Goal: Information Seeking & Learning: Learn about a topic

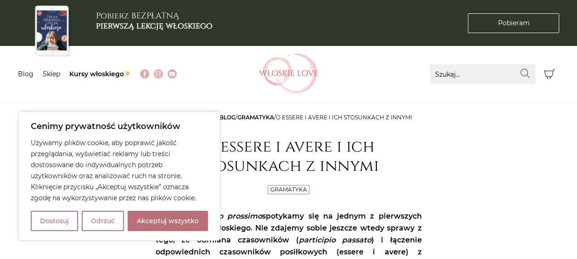
click at [156, 221] on button "Akceptuj wszystko" at bounding box center [168, 221] width 80 height 20
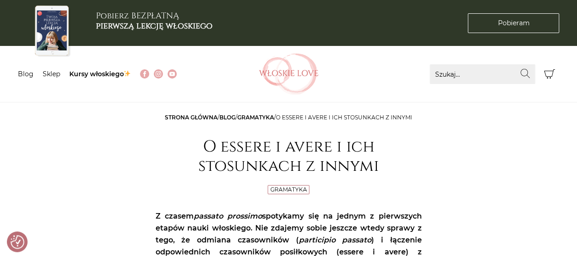
checkbox input "true"
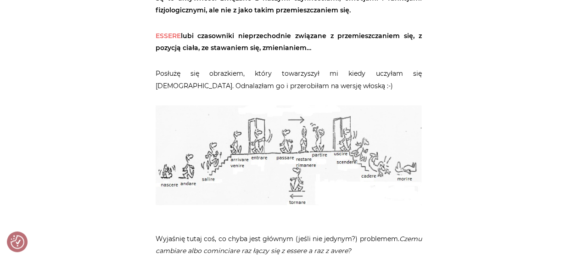
scroll to position [780, 0]
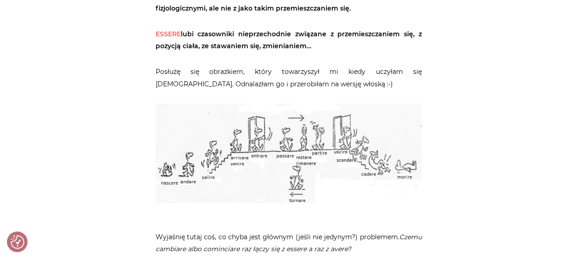
drag, startPoint x: 421, startPoint y: 210, endPoint x: 255, endPoint y: 164, distance: 172.3
click at [255, 164] on p at bounding box center [288, 159] width 266 height 113
drag, startPoint x: 255, startPoint y: 164, endPoint x: 305, endPoint y: 166, distance: 50.5
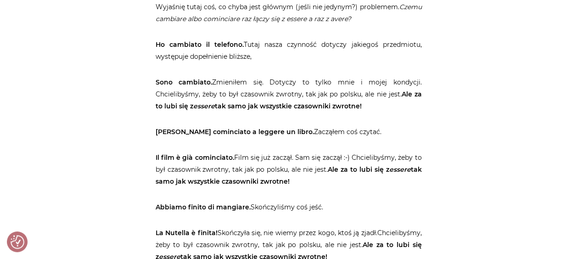
scroll to position [1055, 0]
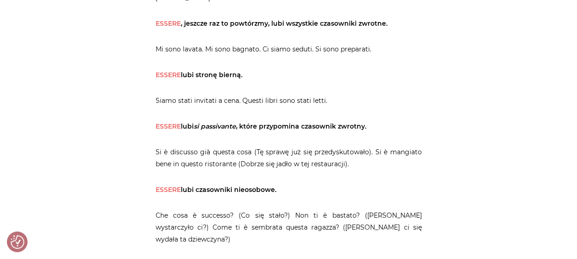
scroll to position [1605, 0]
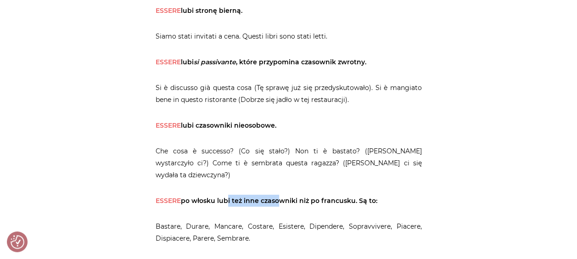
drag, startPoint x: 222, startPoint y: 190, endPoint x: 275, endPoint y: 187, distance: 52.4
click at [275, 196] on strong "ESSERE po włosku lubi też inne czasowniki niż po francusku. Są to:" at bounding box center [266, 200] width 222 height 8
drag, startPoint x: 275, startPoint y: 187, endPoint x: 369, endPoint y: 189, distance: 94.5
click at [369, 196] on strong "ESSERE po włosku lubi też inne czasowniki niż po francusku. Są to:" at bounding box center [266, 200] width 222 height 8
drag, startPoint x: 369, startPoint y: 189, endPoint x: 400, endPoint y: 185, distance: 30.9
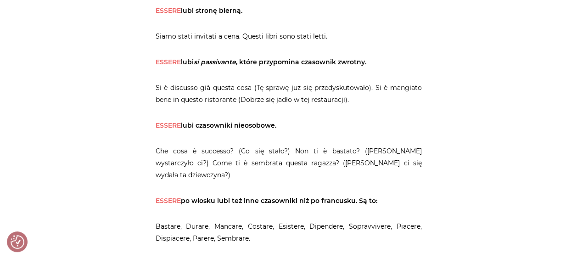
click at [400, 194] on p "ESSERE po włosku lubi też inne czasowniki niż po francusku. Są to:" at bounding box center [288, 200] width 266 height 12
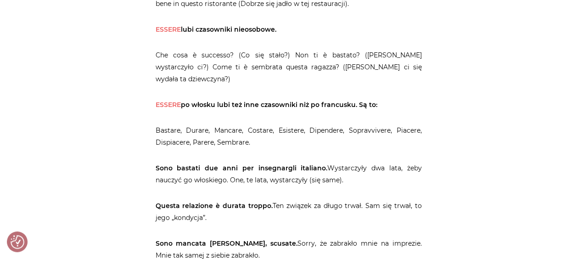
scroll to position [1743, 0]
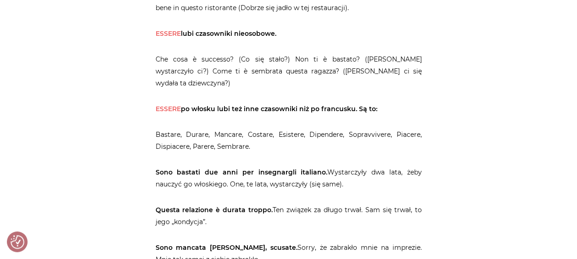
click at [156, 105] on span "ESSERE" at bounding box center [167, 109] width 25 height 8
click at [223, 79] on article "Strona główna / Blog / Gramatyka / O essere i avere i ich stosunkach z innymi O…" at bounding box center [288, 34] width 266 height 3331
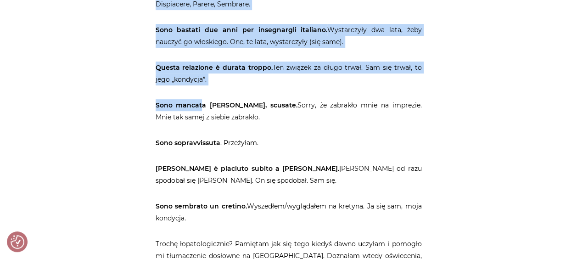
scroll to position [1926, 0]
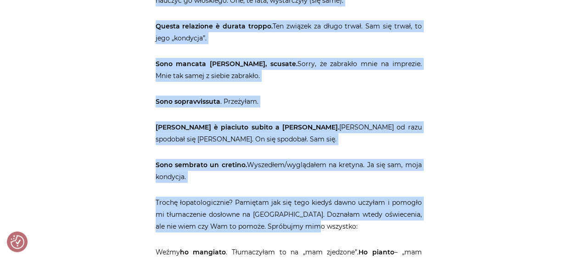
drag, startPoint x: 153, startPoint y: 31, endPoint x: 338, endPoint y: 212, distance: 258.5
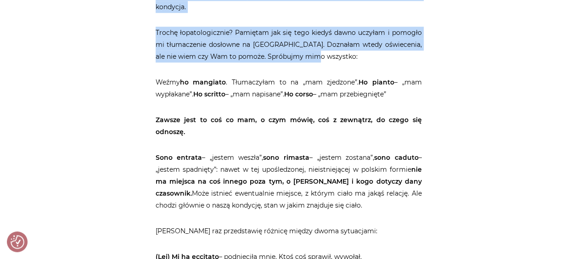
scroll to position [2110, 0]
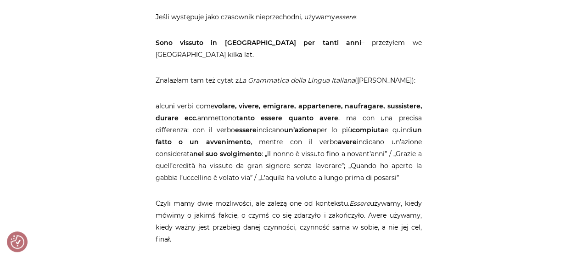
scroll to position [2752, 0]
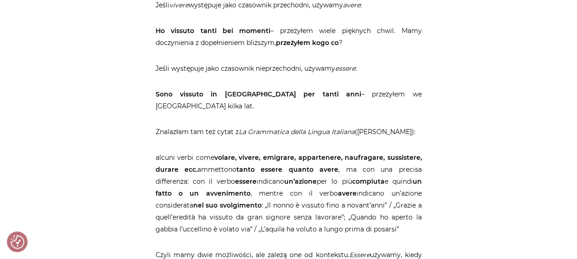
scroll to position [2523, 0]
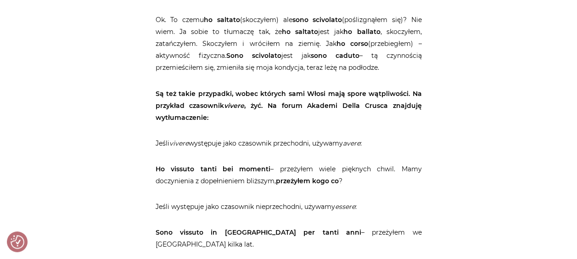
click at [329, 200] on p "Jeśli występuje jako czasownik nieprzechodni, używamy essere :" at bounding box center [288, 206] width 266 height 12
click at [373, 200] on p "Jeśli występuje jako czasownik nieprzechodni, używamy essere :" at bounding box center [288, 206] width 266 height 12
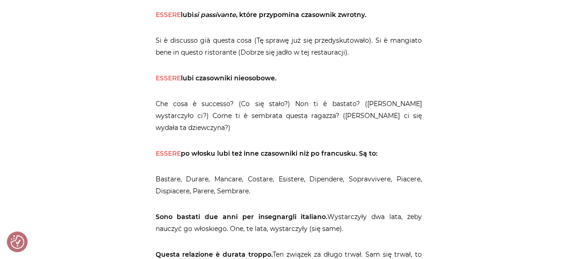
scroll to position [1789, 0]
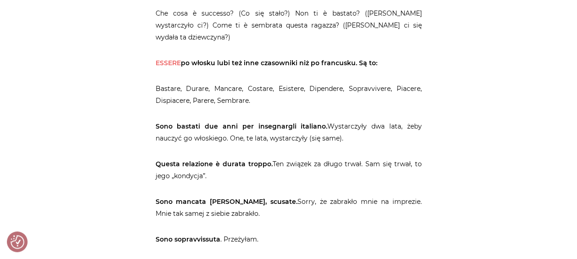
click at [272, 83] on p "Bastare, Durare, Mancare, Costare, Esistere, Dipendere, Sopravvivere, Piacere, …" at bounding box center [288, 95] width 266 height 24
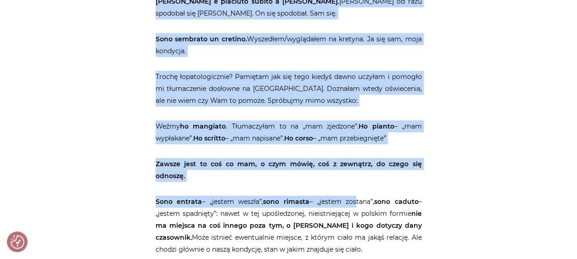
scroll to position [2064, 0]
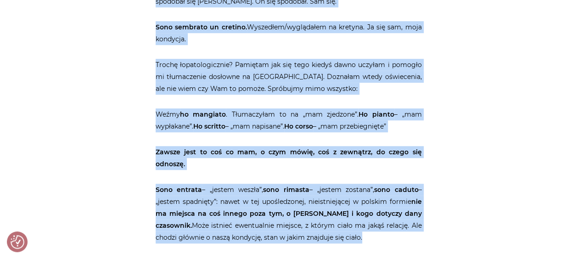
drag, startPoint x: 154, startPoint y: 31, endPoint x: 377, endPoint y: 223, distance: 294.0
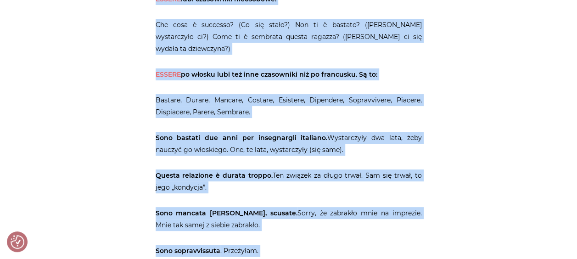
scroll to position [1697, 0]
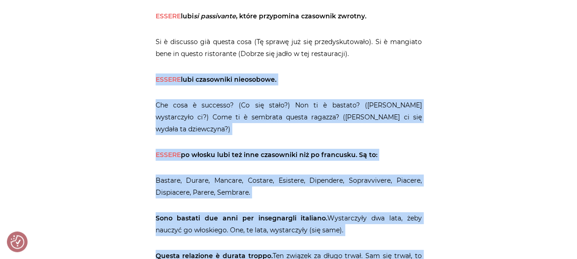
click at [199, 94] on article "Strona główna / Blog / Gramatyka / O essere i avere i ich stosunkach z innymi O…" at bounding box center [288, 79] width 266 height 3331
click at [158, 81] on span "ESSERE" at bounding box center [167, 79] width 25 height 8
click at [155, 78] on span "ESSERE" at bounding box center [167, 79] width 25 height 8
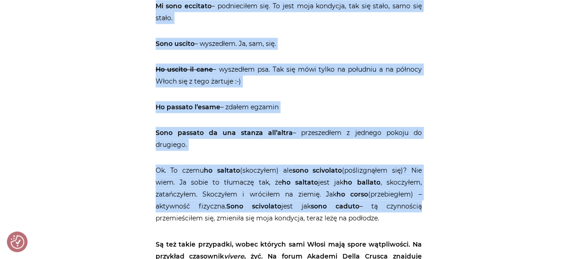
scroll to position [2385, 0]
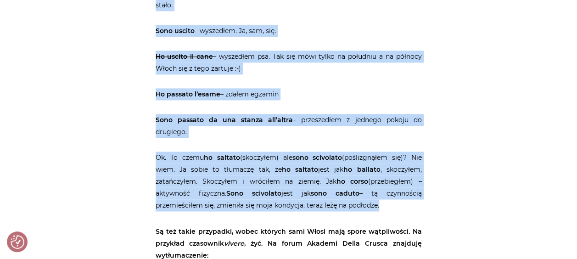
drag, startPoint x: 155, startPoint y: 78, endPoint x: 393, endPoint y: 179, distance: 258.7
copy article "ESSERE lubi czasowniki nieosobowe. Che cosa è successo? (Co się stało?) Non ti …"
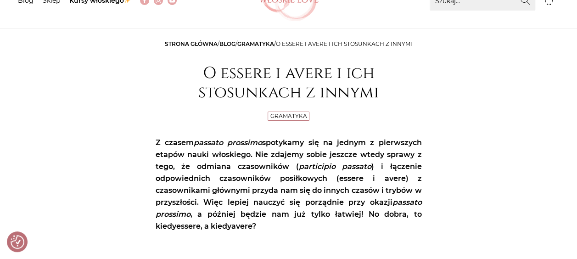
scroll to position [0, 0]
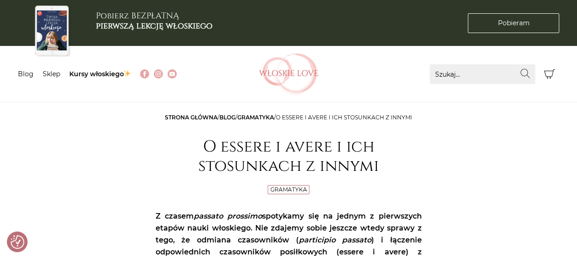
click at [262, 114] on link "Gramatyka" at bounding box center [255, 117] width 37 height 7
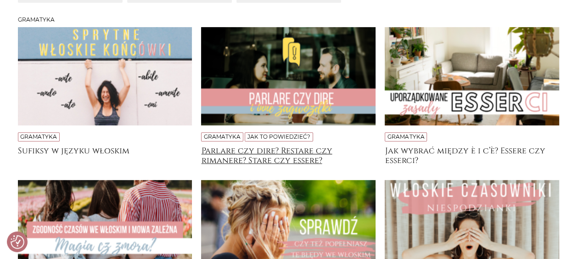
click at [294, 155] on h4 "Parlare czy dire? Restare czy rimanere? Stare czy essere?" at bounding box center [288, 155] width 174 height 18
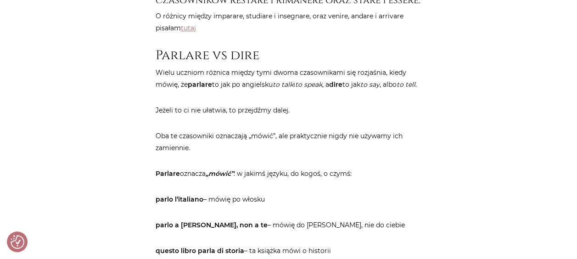
scroll to position [505, 0]
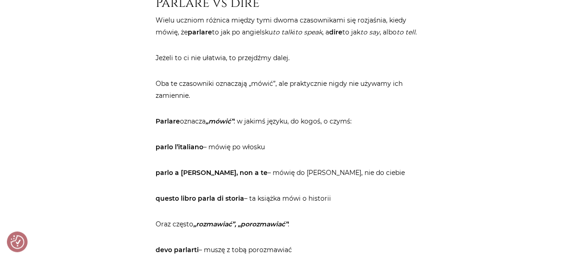
click at [418, 38] on p "Wielu uczniom różnica między tymi dwoma czasownikami się rozjaśnia, kiedy mówię…" at bounding box center [288, 26] width 266 height 24
drag, startPoint x: 186, startPoint y: 82, endPoint x: 228, endPoint y: 78, distance: 42.4
click at [228, 64] on p "Jeżeli to ci nie ułatwia, to przejdźmy dalej." at bounding box center [288, 58] width 266 height 12
drag, startPoint x: 228, startPoint y: 78, endPoint x: 303, endPoint y: 84, distance: 74.6
click at [303, 64] on p "Jeżeli to ci nie ułatwia, to przejdźmy dalej." at bounding box center [288, 58] width 266 height 12
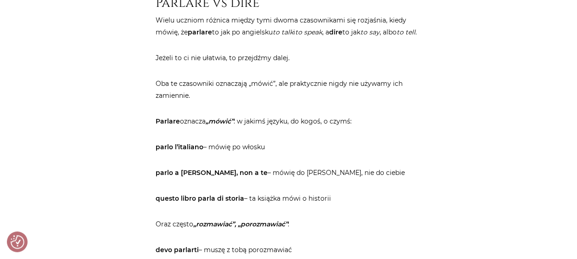
click at [369, 101] on p "Oba te czasowniki oznaczają „mówić”, ale praktycznie nigdy nie używamy ich zami…" at bounding box center [288, 90] width 266 height 24
click at [399, 101] on p "Oba te czasowniki oznaczają „mówić”, ale praktycznie nigdy nie używamy ich zami…" at bounding box center [288, 90] width 266 height 24
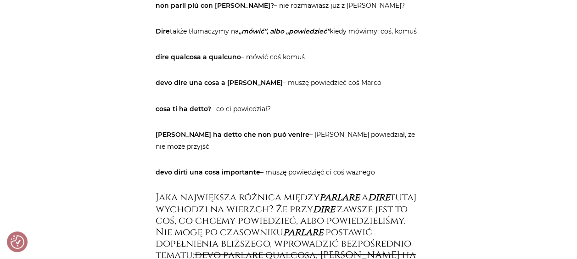
scroll to position [780, 0]
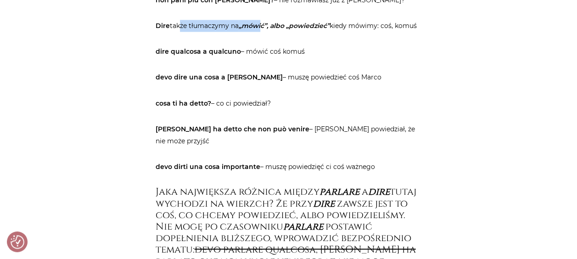
drag, startPoint x: 176, startPoint y: 47, endPoint x: 264, endPoint y: 49, distance: 87.6
click at [264, 32] on p "Dire także tłumaczymy na „mówić”, albo „powiedzieć” kiedy mówimy: [PERSON_NAME]…" at bounding box center [288, 26] width 266 height 12
drag, startPoint x: 264, startPoint y: 49, endPoint x: 333, endPoint y: 59, distance: 70.5
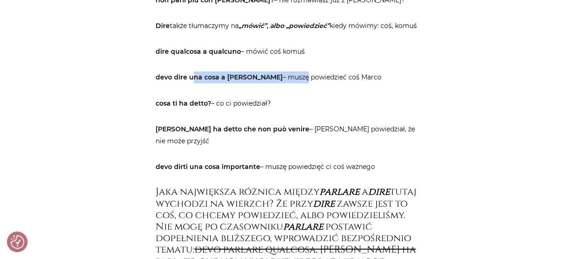
drag, startPoint x: 193, startPoint y: 100, endPoint x: 270, endPoint y: 98, distance: 76.6
click at [270, 83] on p "devo dire una cosa a [PERSON_NAME] – muszę powiedzieć coś [PERSON_NAME]" at bounding box center [288, 77] width 266 height 12
drag, startPoint x: 270, startPoint y: 98, endPoint x: 338, endPoint y: 99, distance: 68.8
click at [338, 83] on p "devo dire una cosa a [PERSON_NAME] – muszę powiedzieć coś [PERSON_NAME]" at bounding box center [288, 77] width 266 height 12
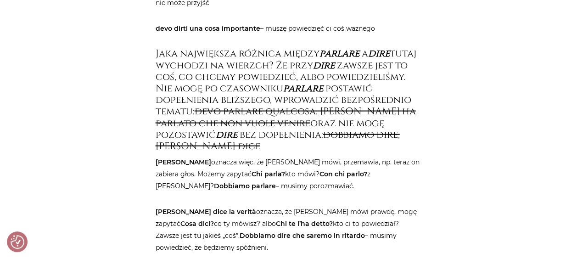
scroll to position [1009, 0]
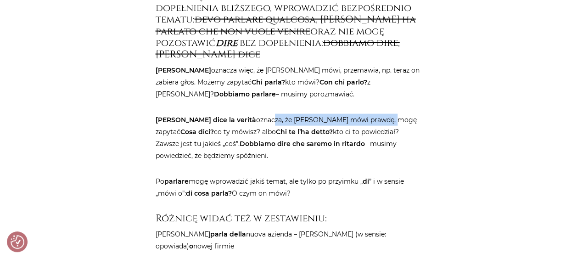
drag, startPoint x: 232, startPoint y: 130, endPoint x: 352, endPoint y: 129, distance: 120.2
click at [352, 129] on p "[PERSON_NAME] dice la verità oznacza, że [PERSON_NAME] mówi prawdę, mogę zapyta…" at bounding box center [288, 138] width 266 height 48
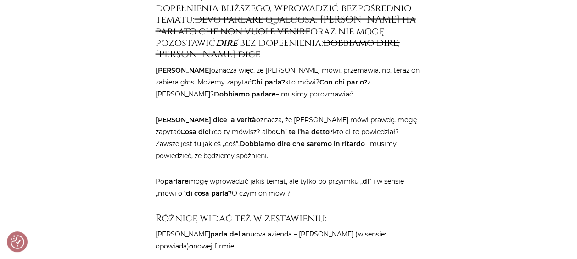
drag, startPoint x: 352, startPoint y: 129, endPoint x: 444, endPoint y: 138, distance: 92.6
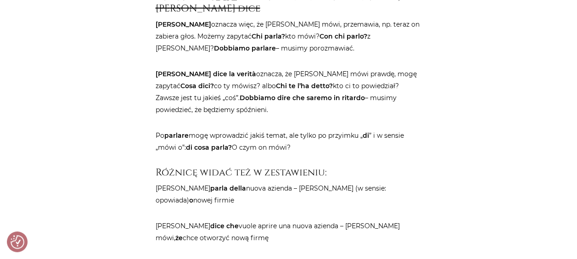
scroll to position [1101, 0]
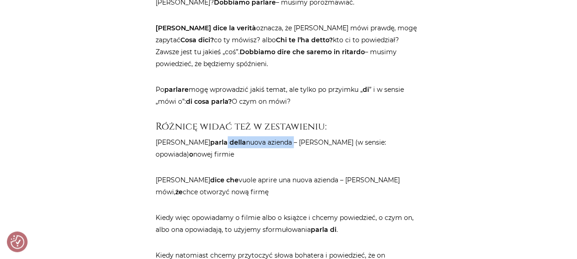
drag, startPoint x: 187, startPoint y: 155, endPoint x: 253, endPoint y: 152, distance: 66.1
click at [253, 152] on p "[PERSON_NAME] della nuova azienda – [PERSON_NAME] mówi (w sensie: opowiada) o n…" at bounding box center [288, 148] width 266 height 24
drag, startPoint x: 253, startPoint y: 152, endPoint x: 300, endPoint y: 150, distance: 47.3
click at [300, 150] on p "[PERSON_NAME] della nuova azienda – [PERSON_NAME] mówi (w sensie: opowiada) o n…" at bounding box center [288, 148] width 266 height 24
drag, startPoint x: 162, startPoint y: 152, endPoint x: 245, endPoint y: 150, distance: 82.6
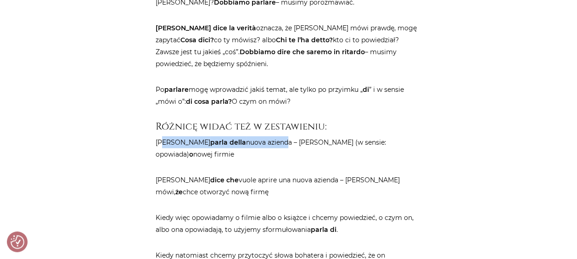
click at [245, 150] on p "[PERSON_NAME] della nuova azienda – [PERSON_NAME] mówi (w sensie: opowiada) o n…" at bounding box center [288, 148] width 266 height 24
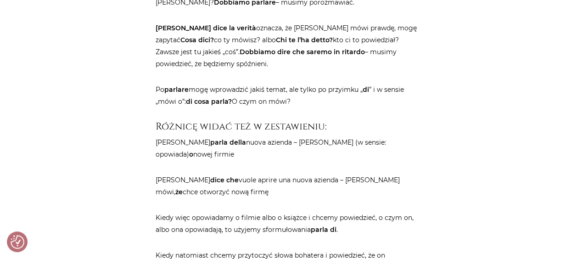
drag, startPoint x: 245, startPoint y: 150, endPoint x: 258, endPoint y: 171, distance: 24.3
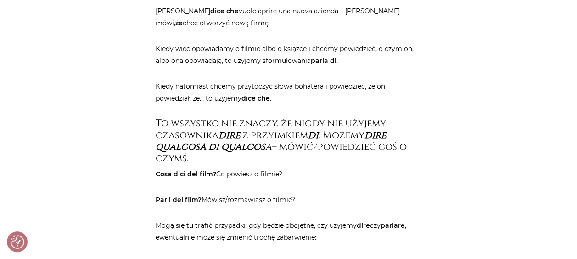
scroll to position [1284, 0]
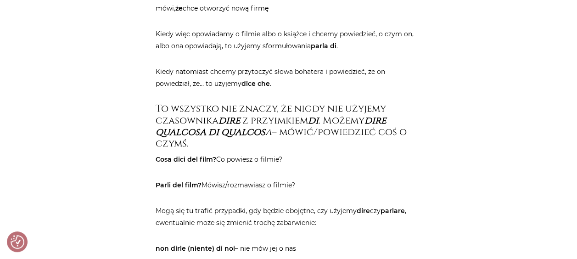
click at [308, 184] on p "Parli del film? Mówisz/rozmawiasz o filmie?" at bounding box center [288, 185] width 266 height 12
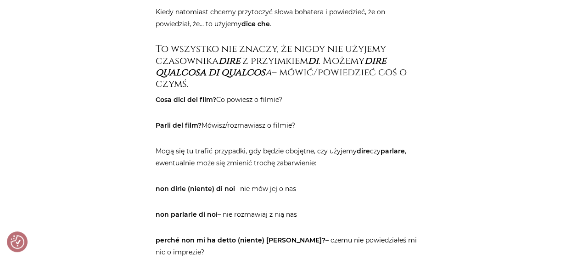
scroll to position [1330, 0]
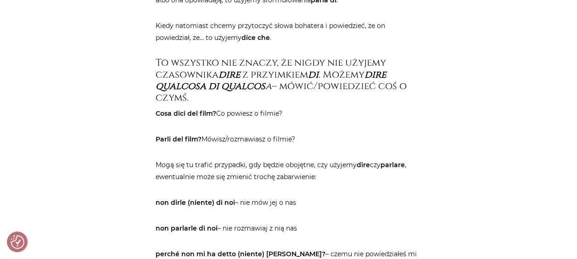
click at [319, 182] on article "Strona główna / Blog / Jak to powiedzieć? / Parlare czy dire? Restare czy riman…" at bounding box center [288, 63] width 266 height 2565
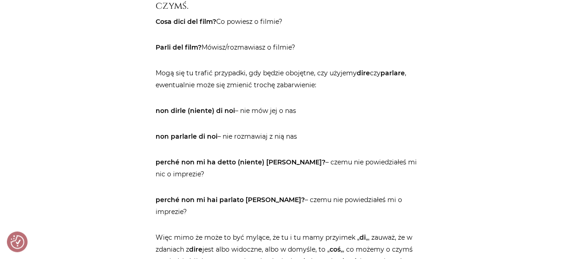
scroll to position [1468, 0]
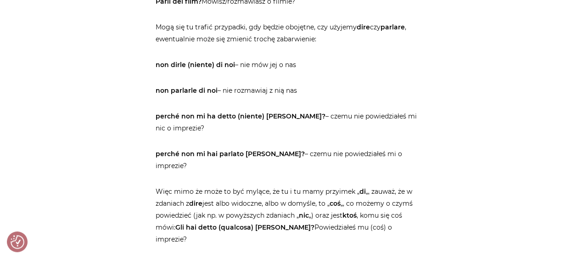
click at [280, 151] on p "perché non mi hai parlato [PERSON_NAME]? – czemu nie powiedziałeś mi o imprezie?" at bounding box center [288, 160] width 266 height 24
click at [321, 154] on p "perché non mi hai parlato [PERSON_NAME]? – czemu nie powiedziałeś mi o imprezie?" at bounding box center [288, 160] width 266 height 24
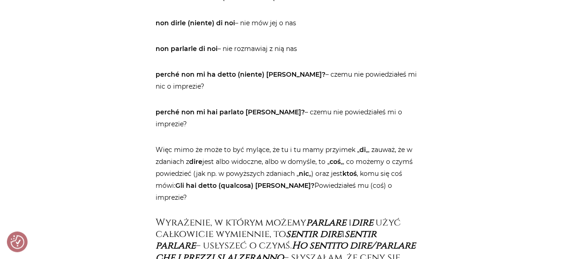
scroll to position [1559, 0]
